Goal: Find specific page/section: Find specific page/section

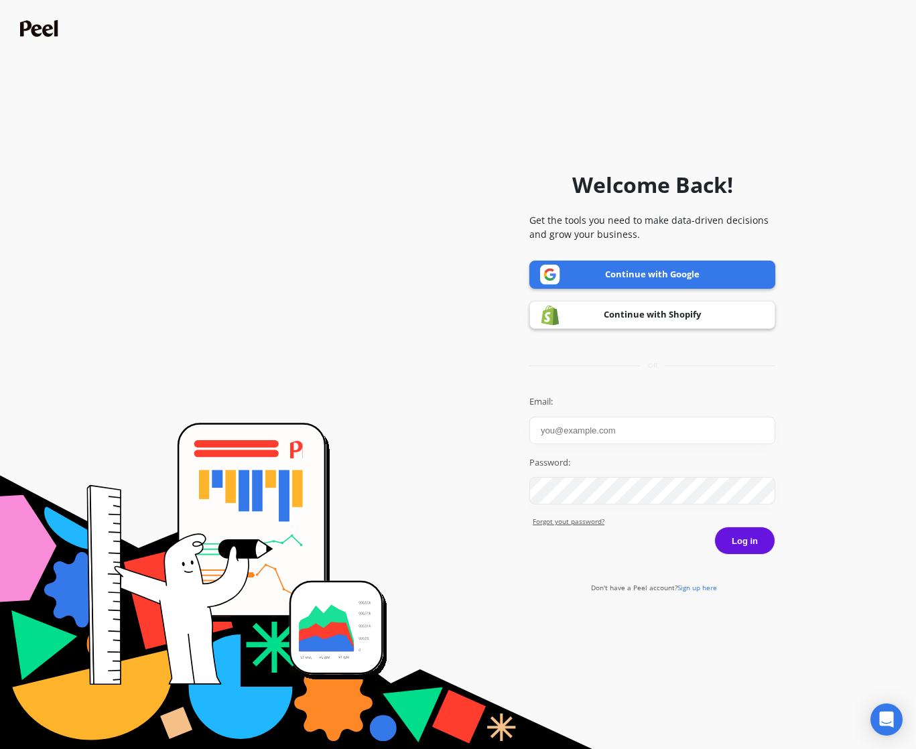
click at [642, 269] on link "Continue with Google" at bounding box center [652, 275] width 246 height 28
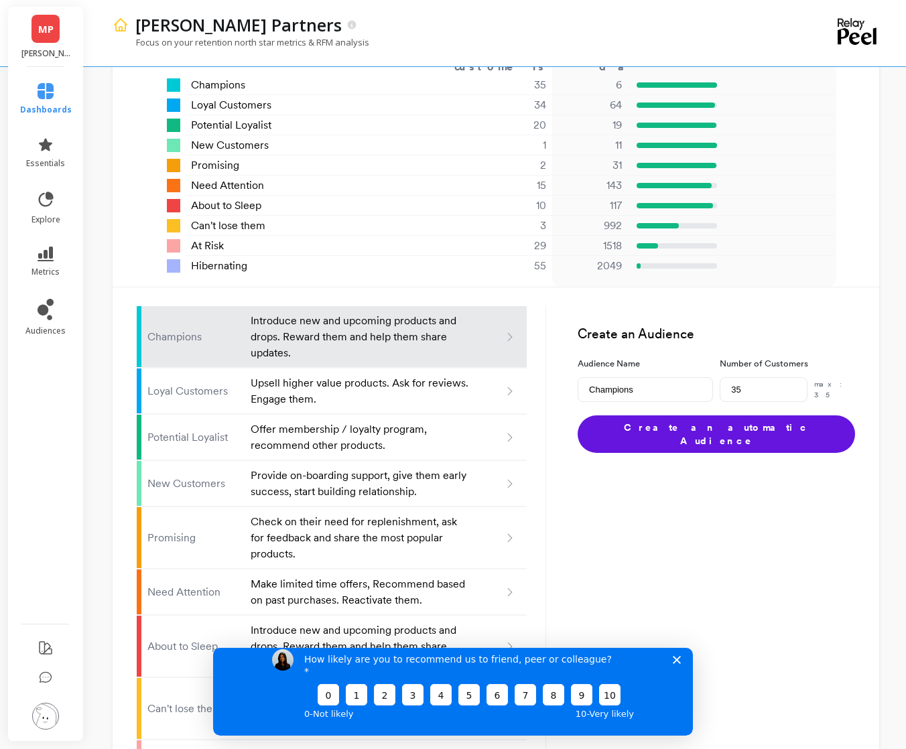
scroll to position [1130, 0]
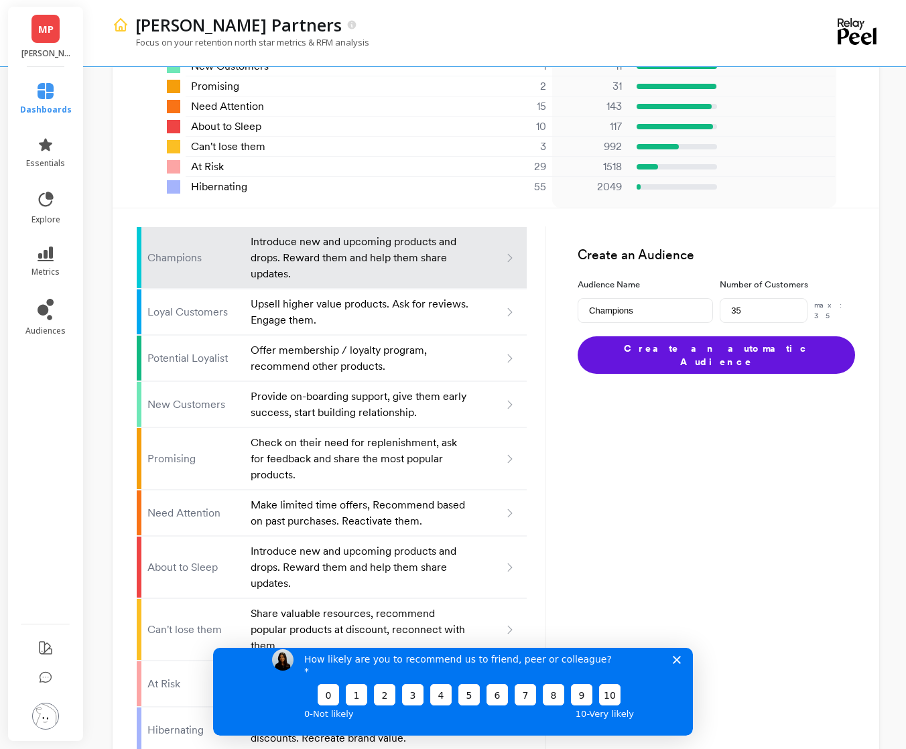
click at [679, 663] on icon "Close survey" at bounding box center [676, 659] width 8 height 8
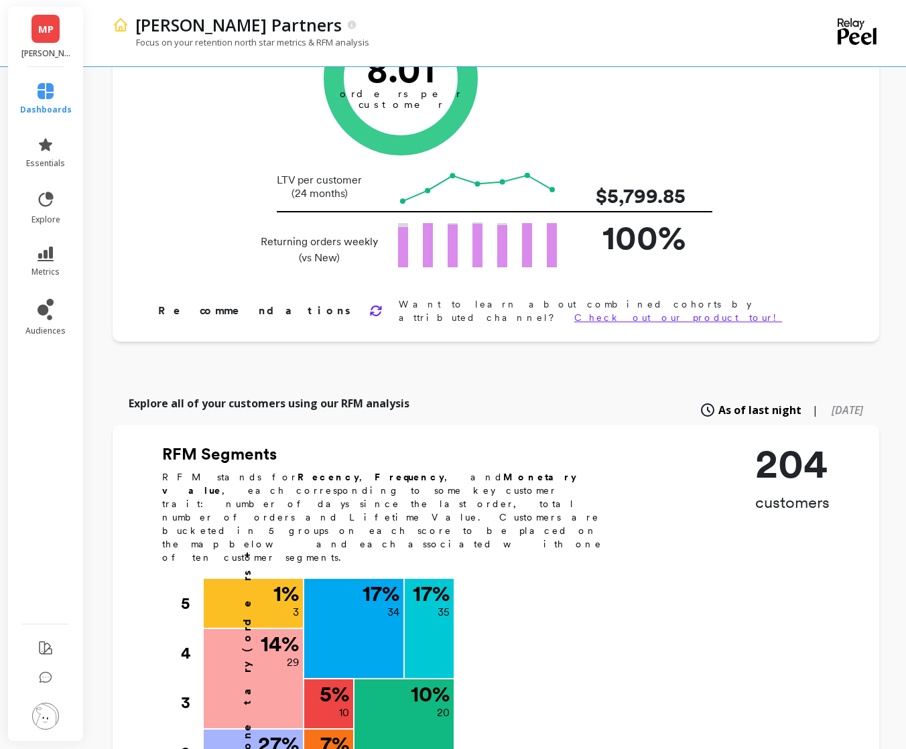
scroll to position [273, 0]
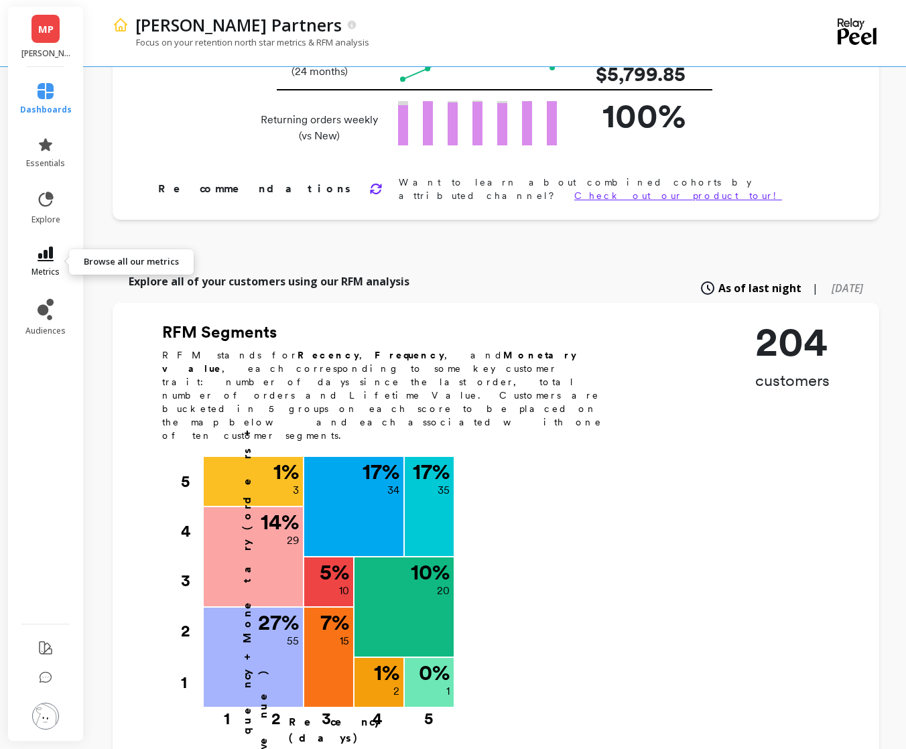
click at [44, 248] on icon at bounding box center [46, 253] width 16 height 15
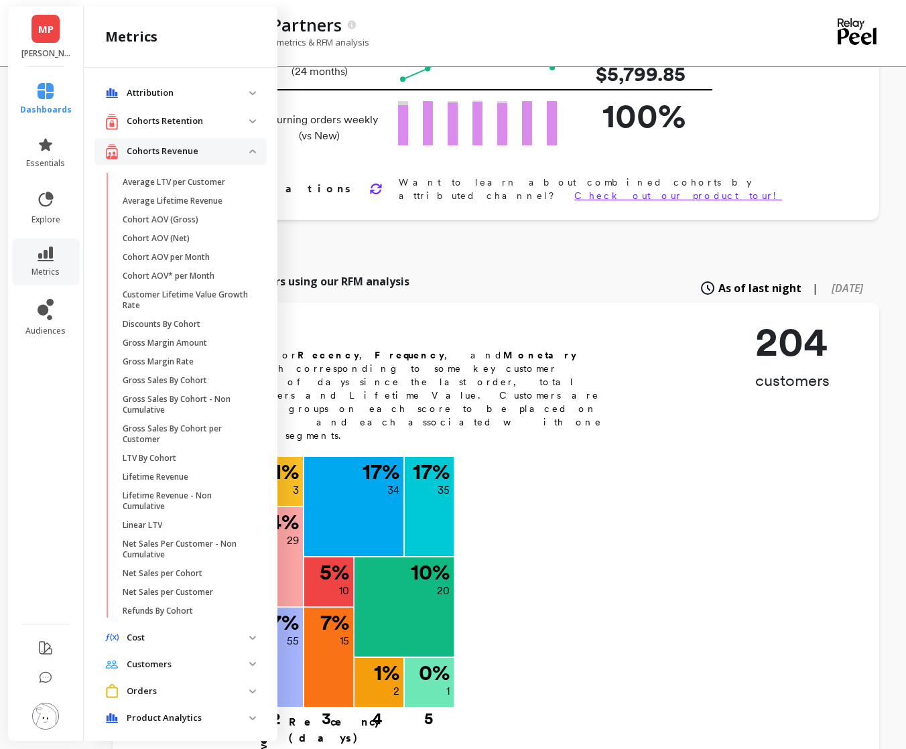
click at [132, 692] on p "Orders" at bounding box center [188, 691] width 123 height 13
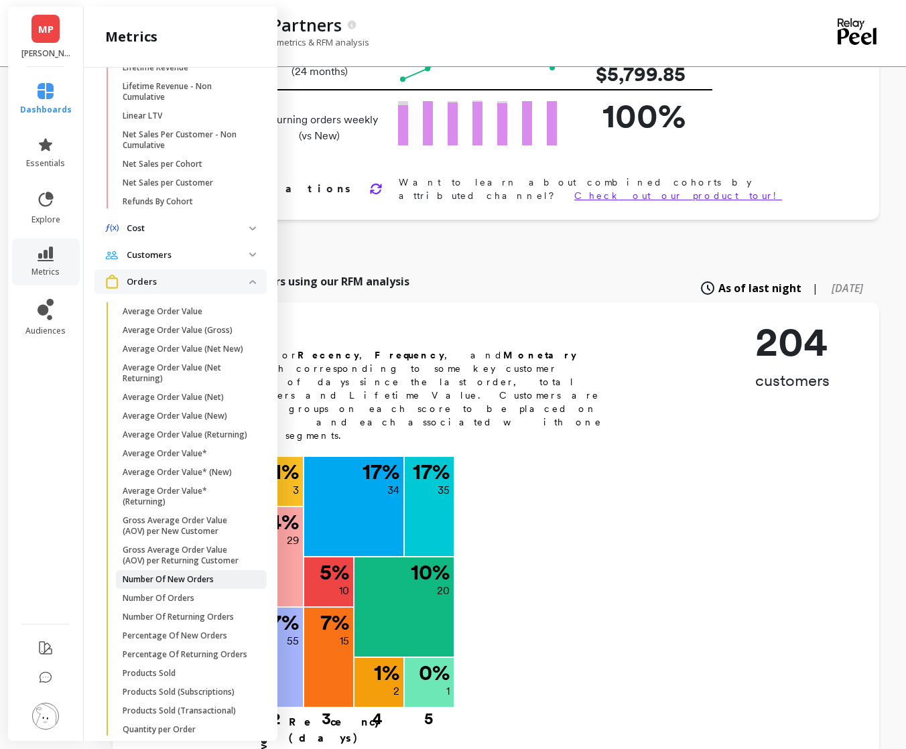
scroll to position [410, 0]
click at [173, 603] on p "Number Of Orders" at bounding box center [159, 597] width 72 height 11
